Goal: Transaction & Acquisition: Purchase product/service

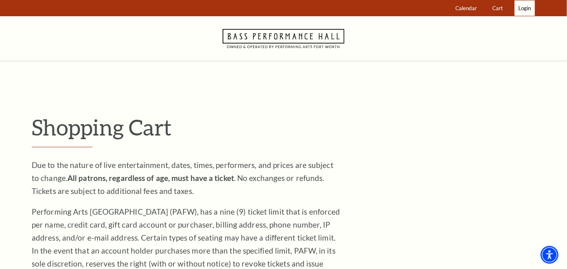
click at [529, 9] on span "Login" at bounding box center [524, 8] width 13 height 6
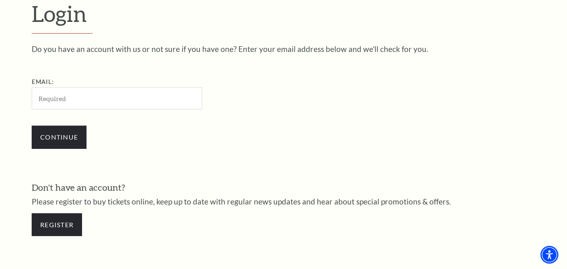
click at [161, 104] on input "Email:" at bounding box center [117, 98] width 171 height 22
type input "[EMAIL_ADDRESS][DOMAIN_NAME]"
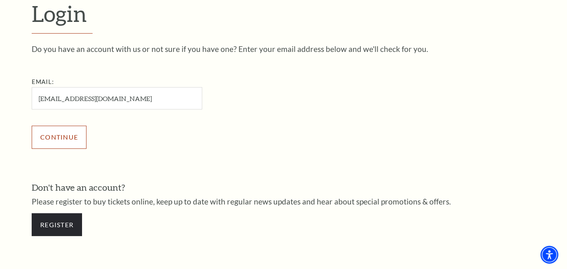
click at [78, 136] on input "Continue" at bounding box center [59, 137] width 55 height 23
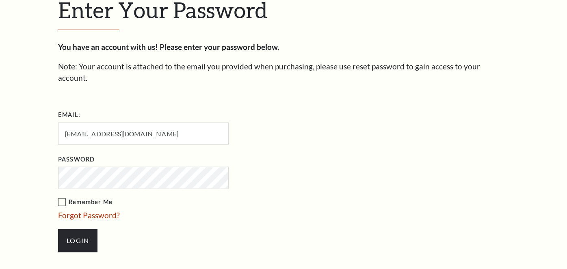
scroll to position [238, 0]
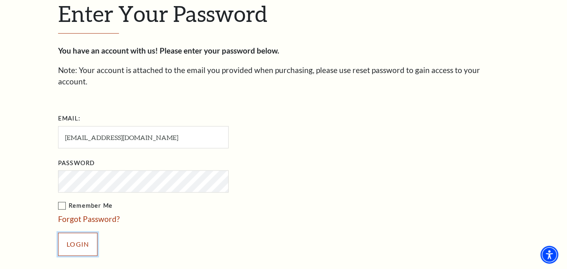
click at [72, 233] on input "Login" at bounding box center [77, 244] width 39 height 23
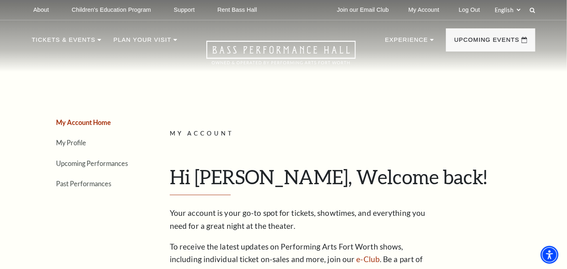
click at [89, 169] on ul "My Account Home My Profile Upcoming Performances Past Performances" at bounding box center [86, 153] width 108 height 73
click at [87, 163] on link "Upcoming Performances" at bounding box center [92, 164] width 72 height 8
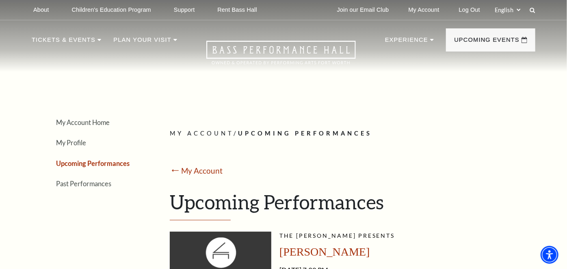
scroll to position [152, 0]
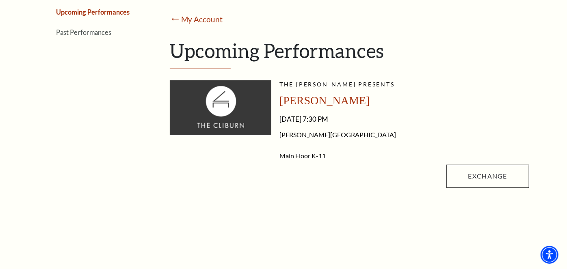
click at [234, 113] on img at bounding box center [221, 107] width 102 height 54
click at [319, 96] on span "[PERSON_NAME]" at bounding box center [324, 100] width 90 height 13
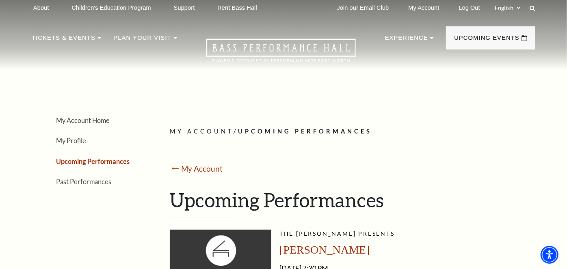
scroll to position [0, 0]
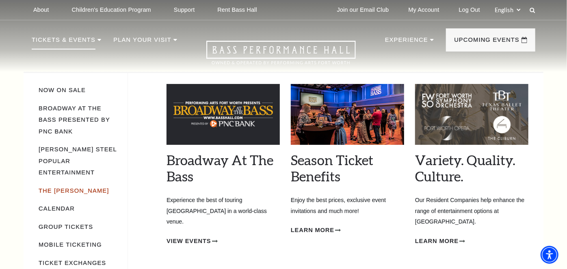
click at [66, 188] on link "The [PERSON_NAME]" at bounding box center [74, 191] width 71 height 6
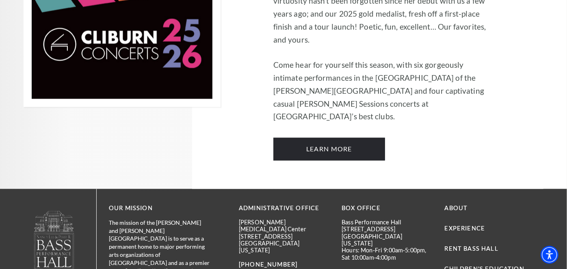
scroll to position [666, 0]
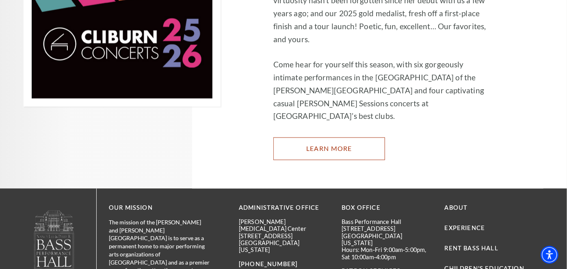
click at [302, 138] on link "Learn More" at bounding box center [329, 149] width 112 height 23
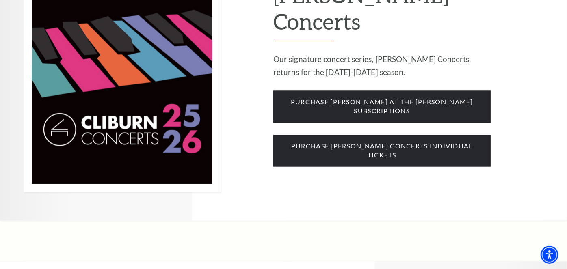
scroll to position [703, 0]
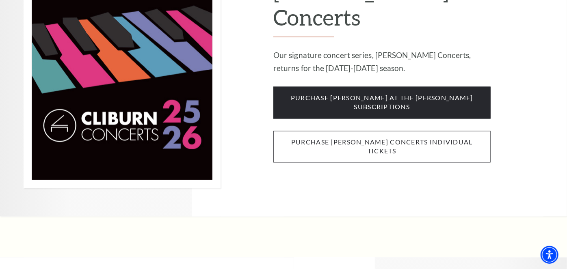
click at [312, 131] on span "purchase cliburn concerts individual tickets" at bounding box center [381, 147] width 217 height 32
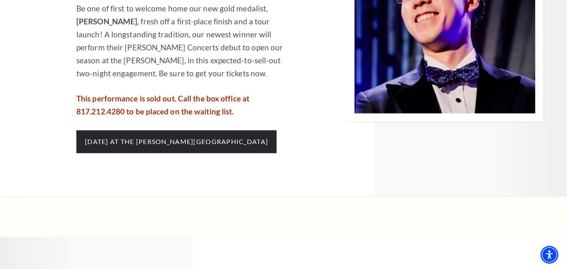
scroll to position [845, 0]
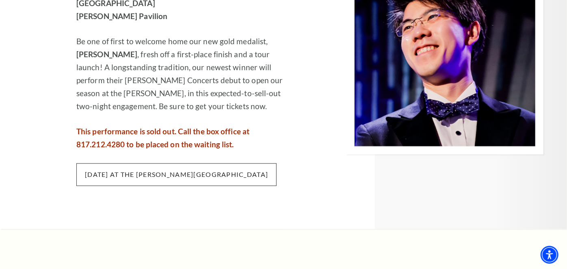
click at [176, 163] on span "Thursday, October 2 at the Kimbell Art Museum" at bounding box center [176, 174] width 200 height 23
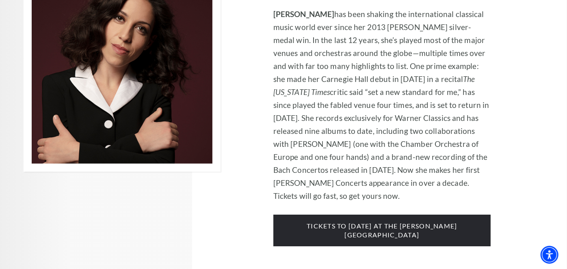
scroll to position [1292, 0]
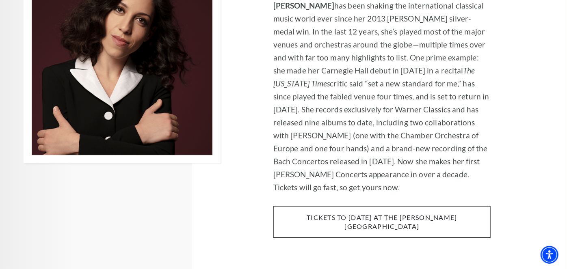
click at [315, 206] on span "tickets to Thursday, november 6 at the kimbell art museum" at bounding box center [381, 222] width 217 height 32
click at [339, 206] on span "tickets to Thursday, november 6 at the kimbell art museum" at bounding box center [381, 222] width 217 height 32
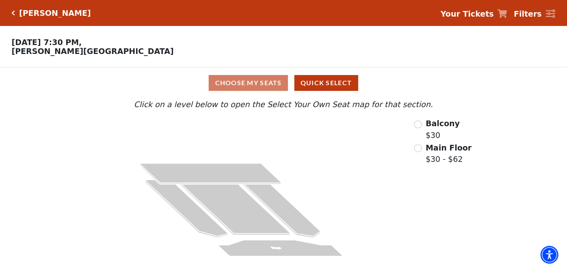
scroll to position [2, 0]
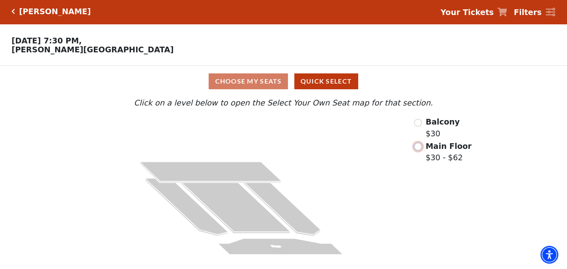
click at [422, 148] on input "Main Floor$30 - $62\a" at bounding box center [418, 147] width 8 height 8
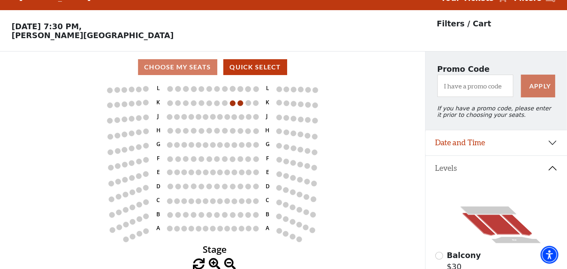
scroll to position [17, 0]
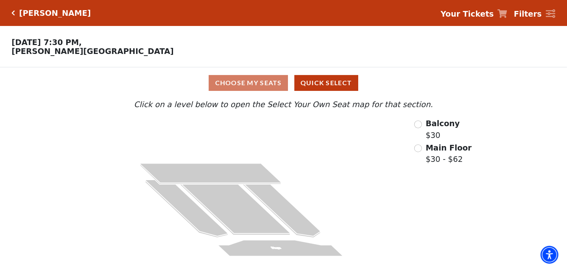
click at [442, 123] on span "Balcony" at bounding box center [443, 123] width 34 height 9
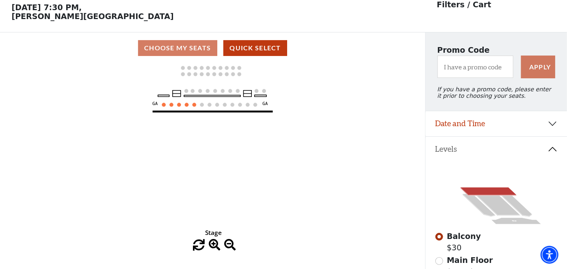
scroll to position [37, 0]
